Goal: Task Accomplishment & Management: Manage account settings

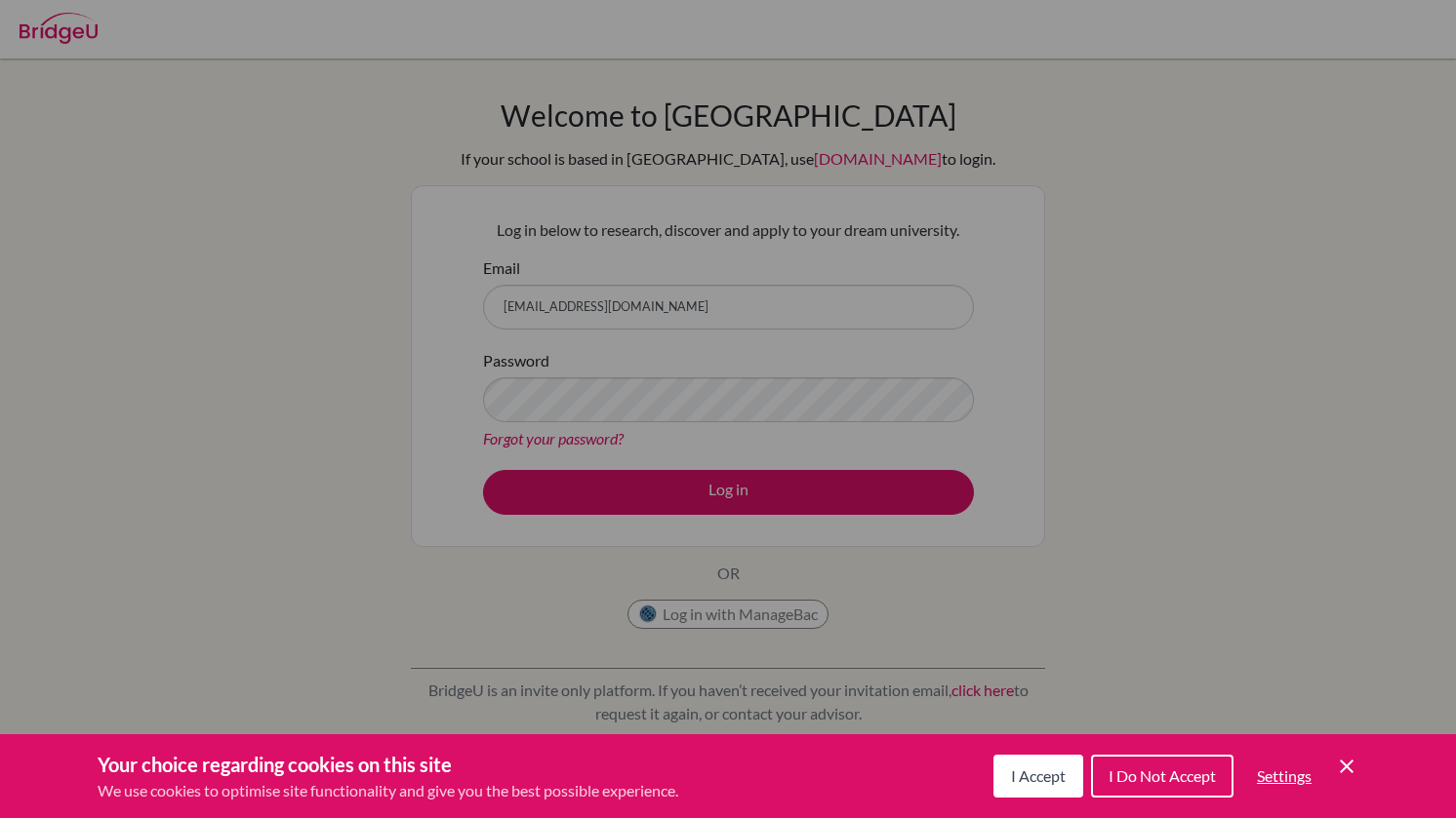
click at [1343, 772] on icon "Cookie Control Close Icon" at bounding box center [1346, 766] width 23 height 23
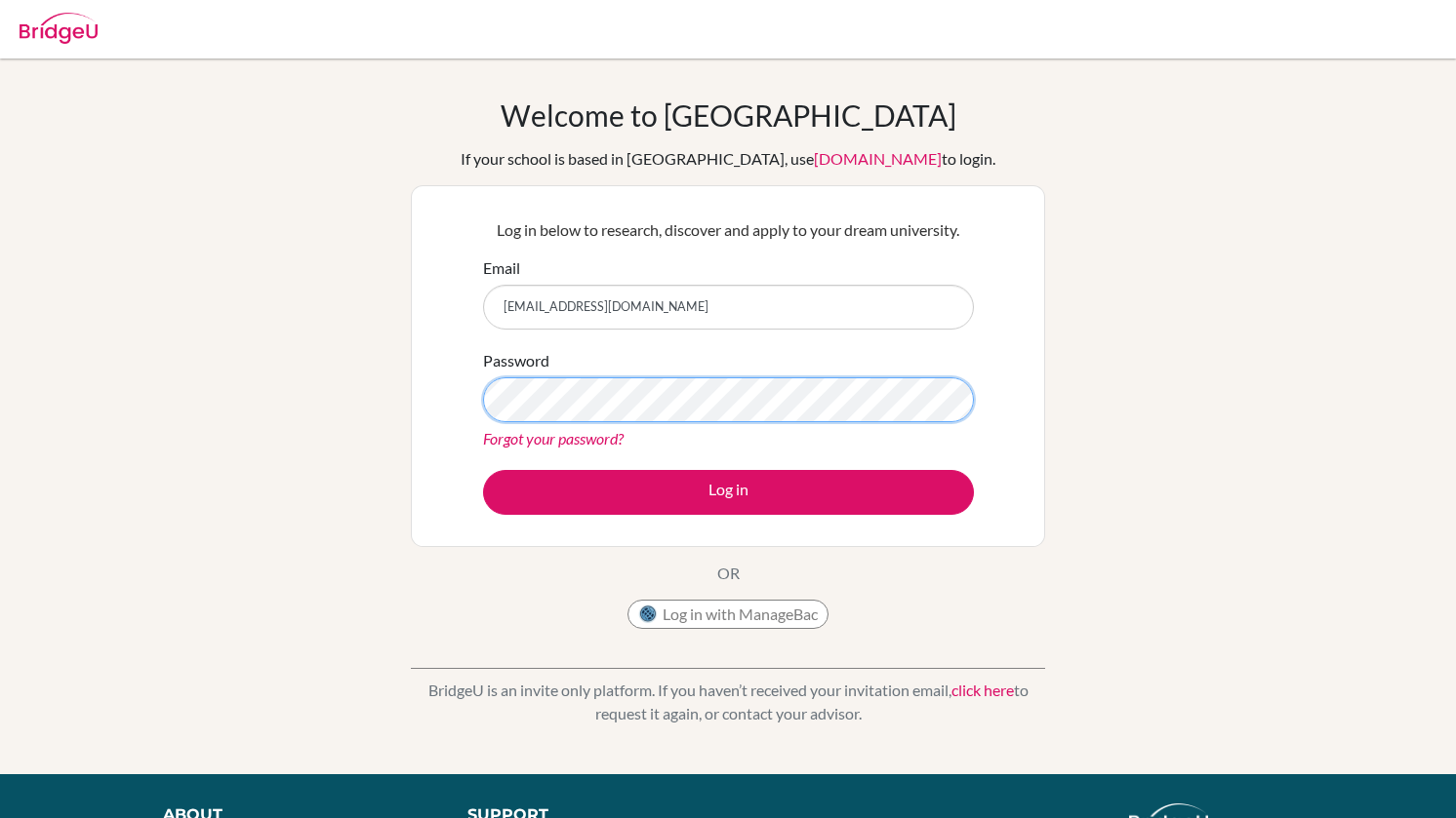
click at [483, 470] on button "Log in" at bounding box center [728, 493] width 491 height 45
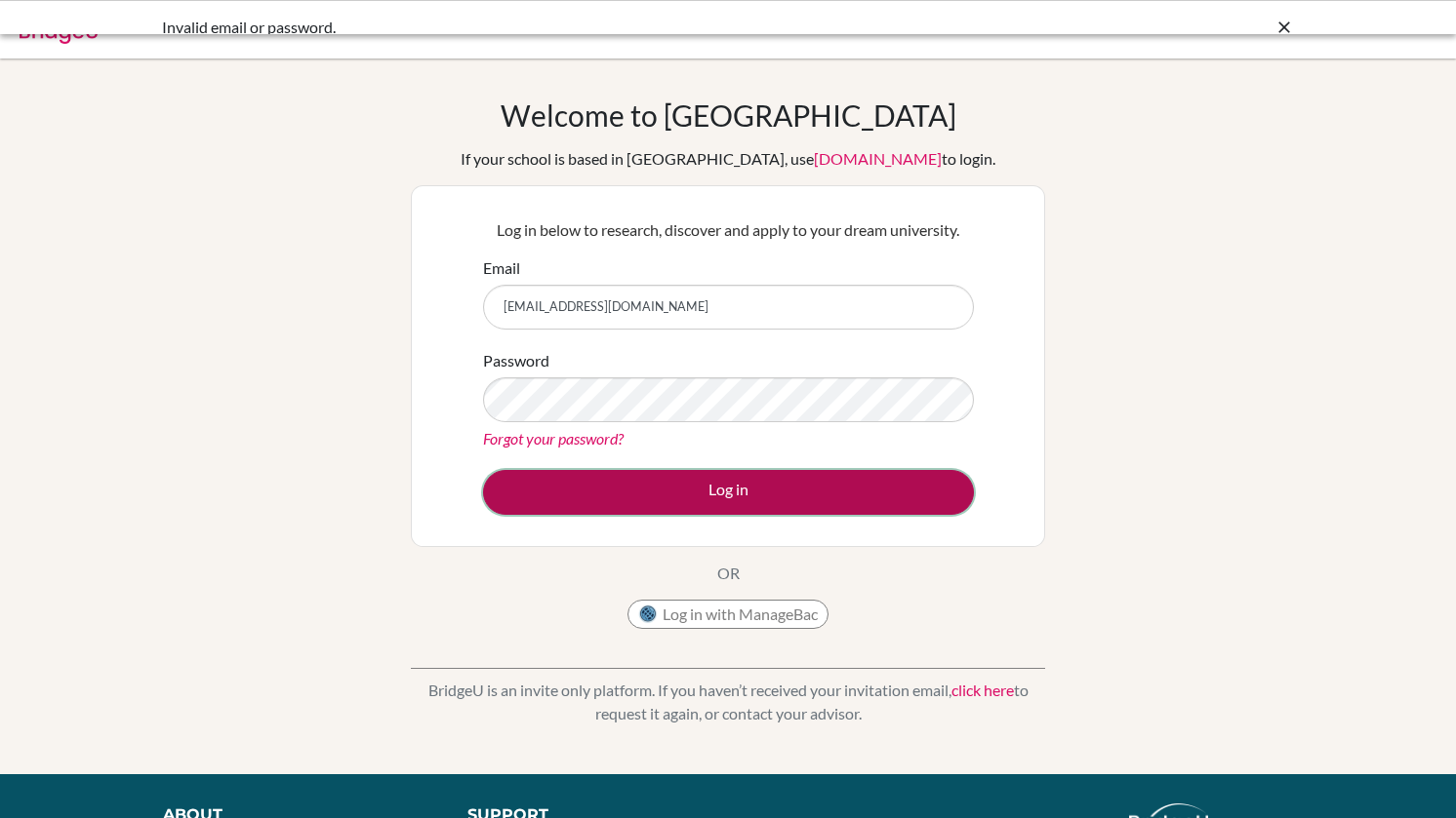
click at [702, 500] on button "Log in" at bounding box center [728, 493] width 491 height 45
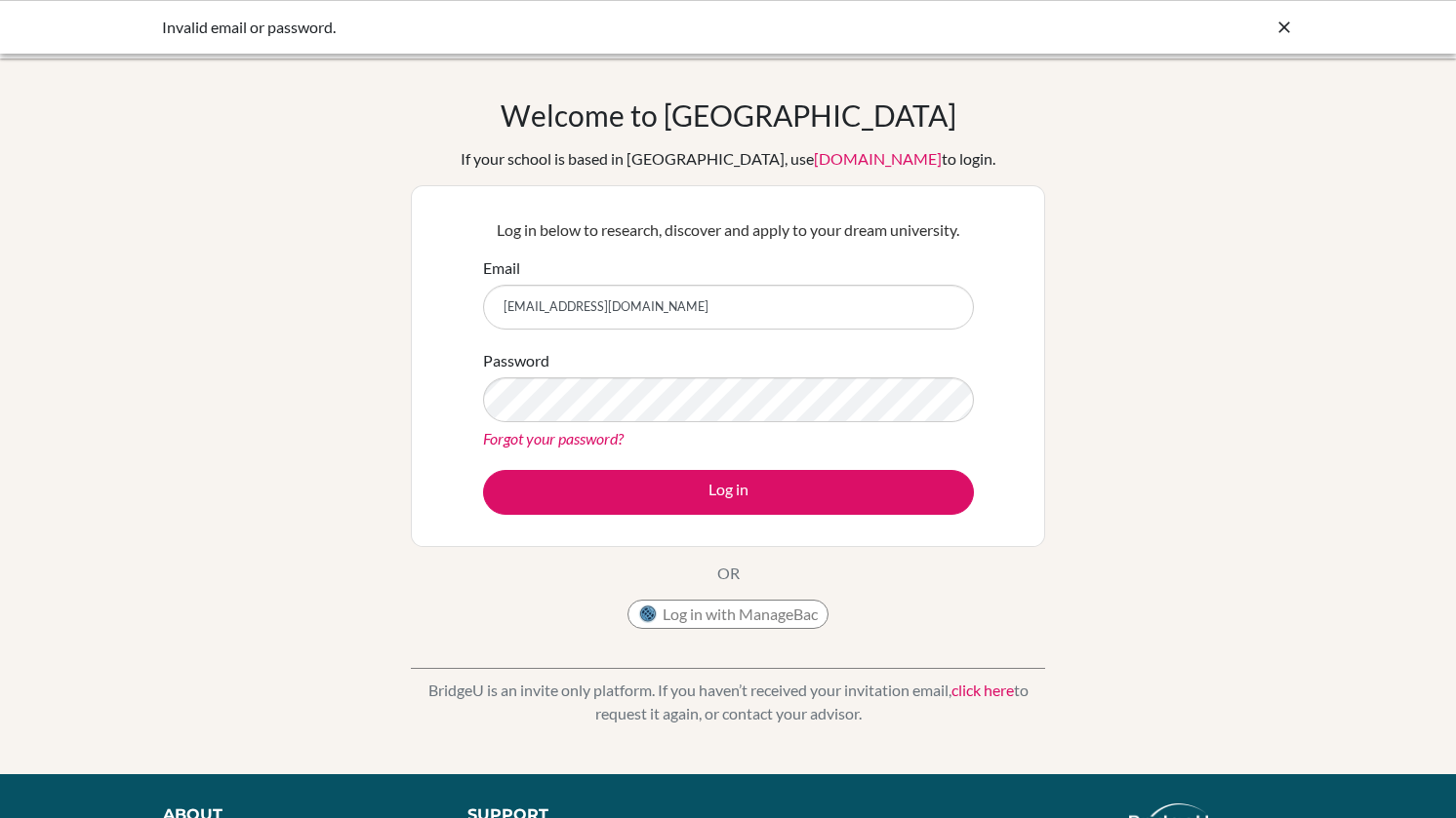
click at [592, 449] on div "Forgot your password?" at bounding box center [728, 439] width 491 height 23
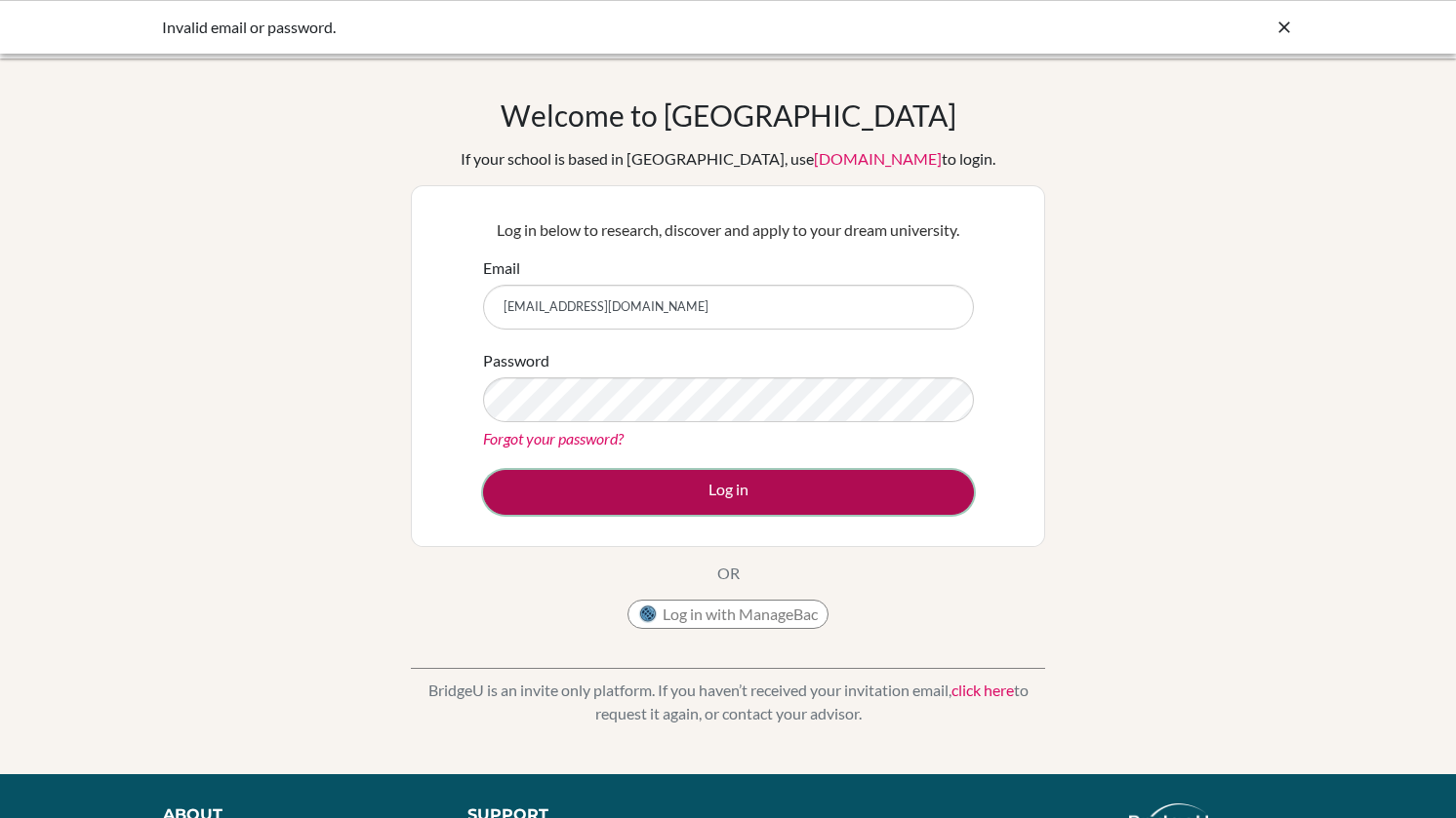
click at [607, 484] on button "Log in" at bounding box center [728, 493] width 491 height 45
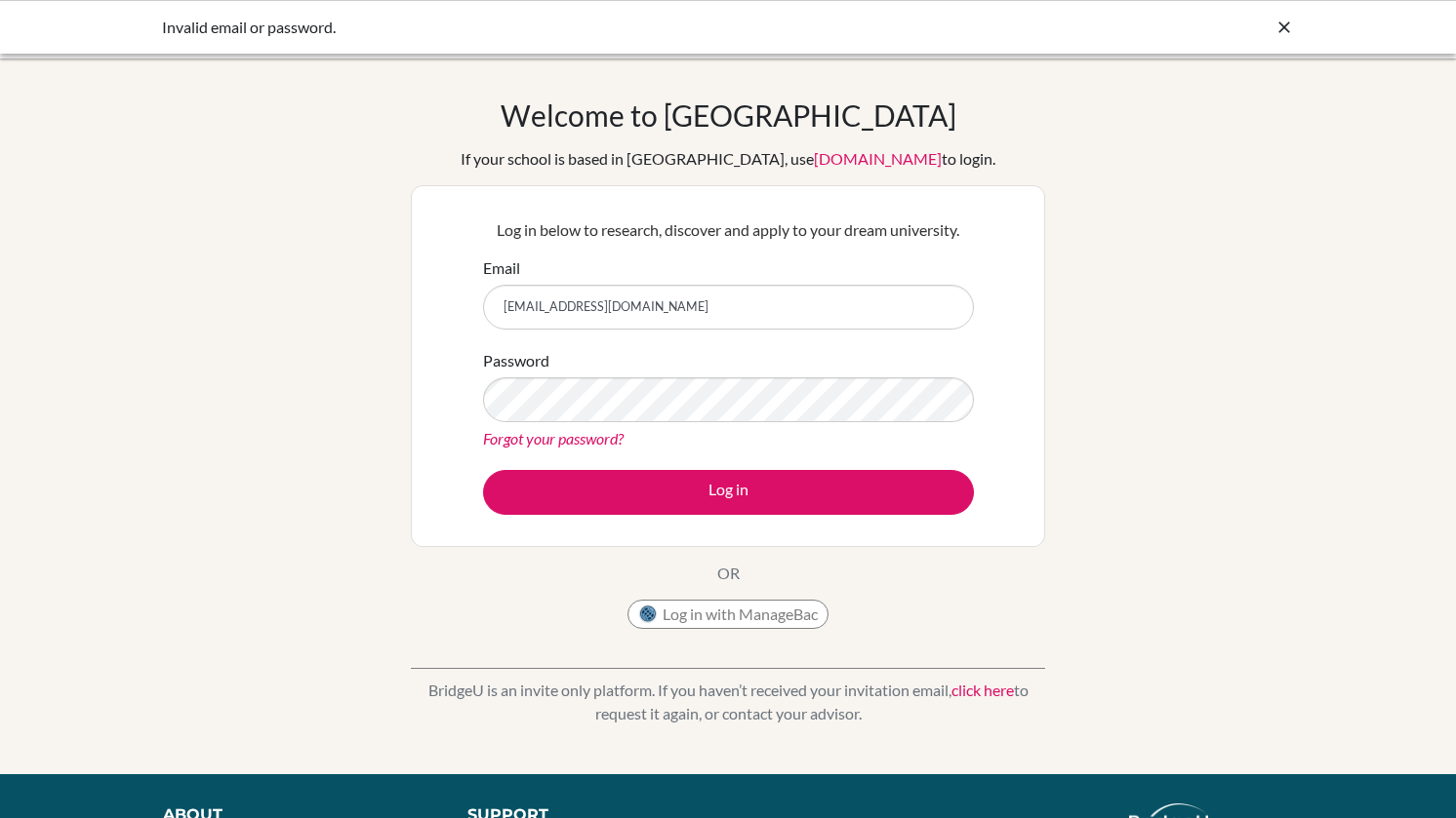
click at [600, 440] on link "Forgot your password?" at bounding box center [553, 438] width 141 height 19
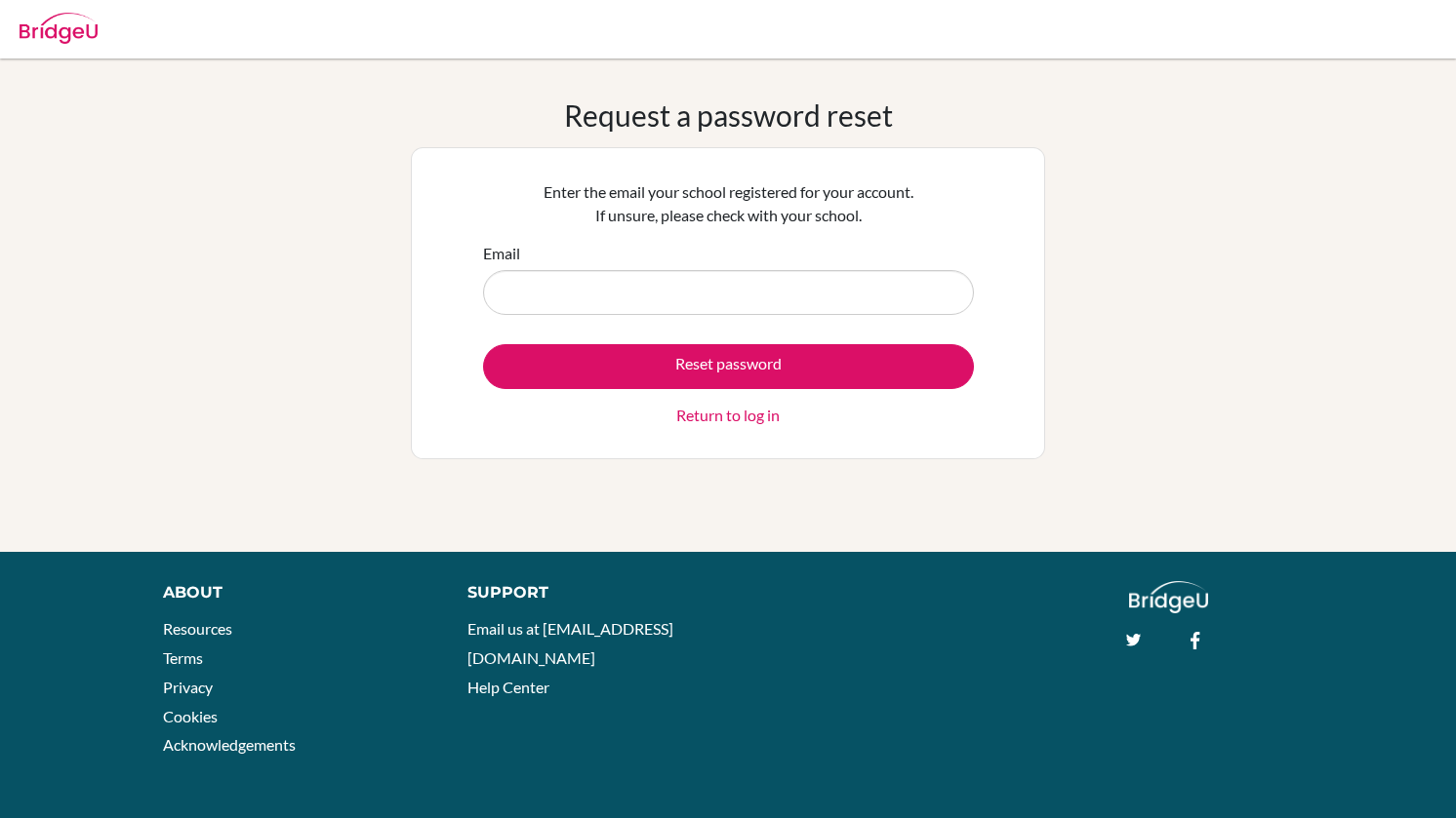
click at [671, 289] on input "Email" at bounding box center [728, 292] width 491 height 45
type input "[EMAIL_ADDRESS][DOMAIN_NAME]"
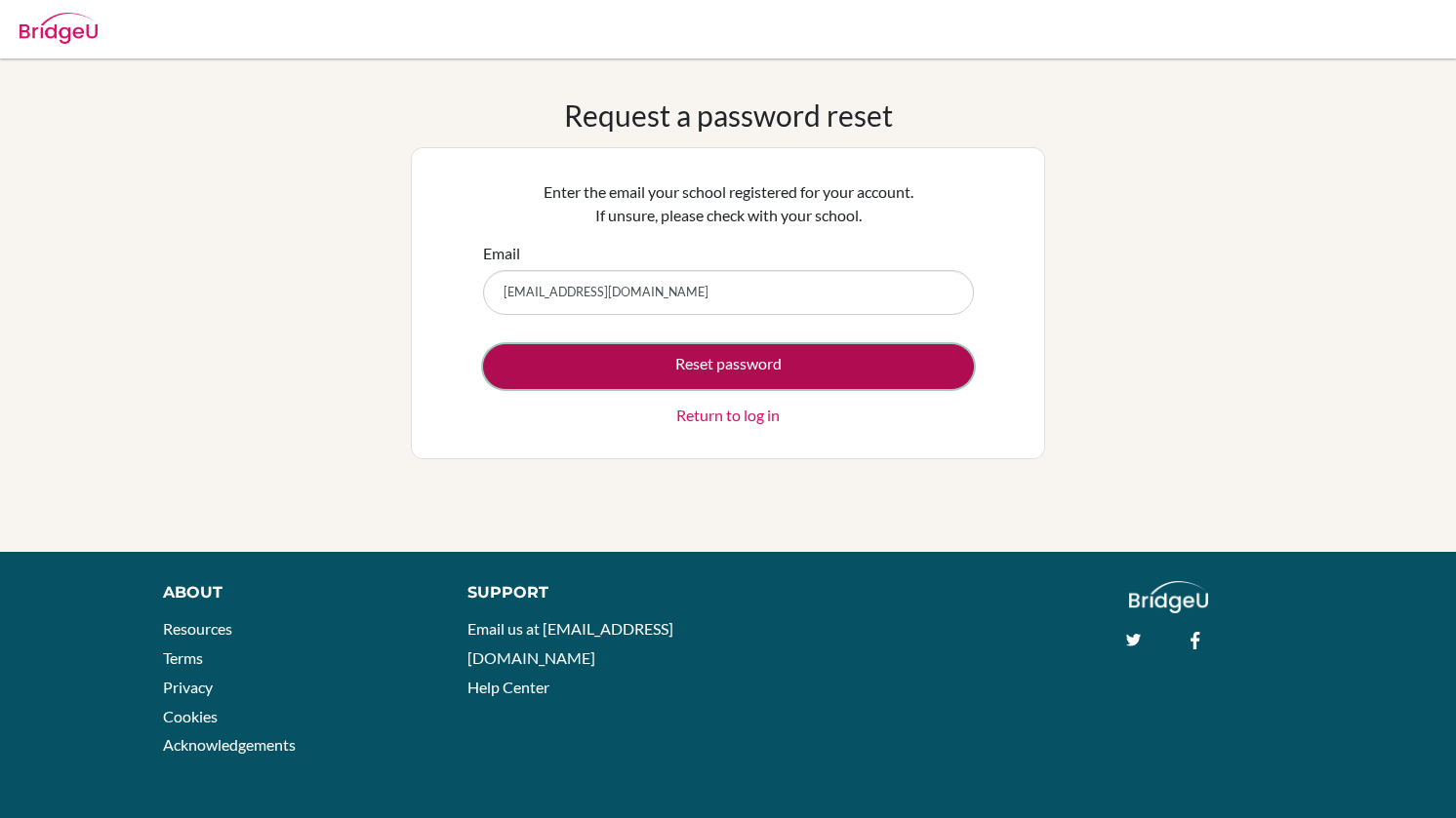
click at [712, 370] on button "Reset password" at bounding box center [728, 366] width 491 height 45
